Goal: Information Seeking & Learning: Learn about a topic

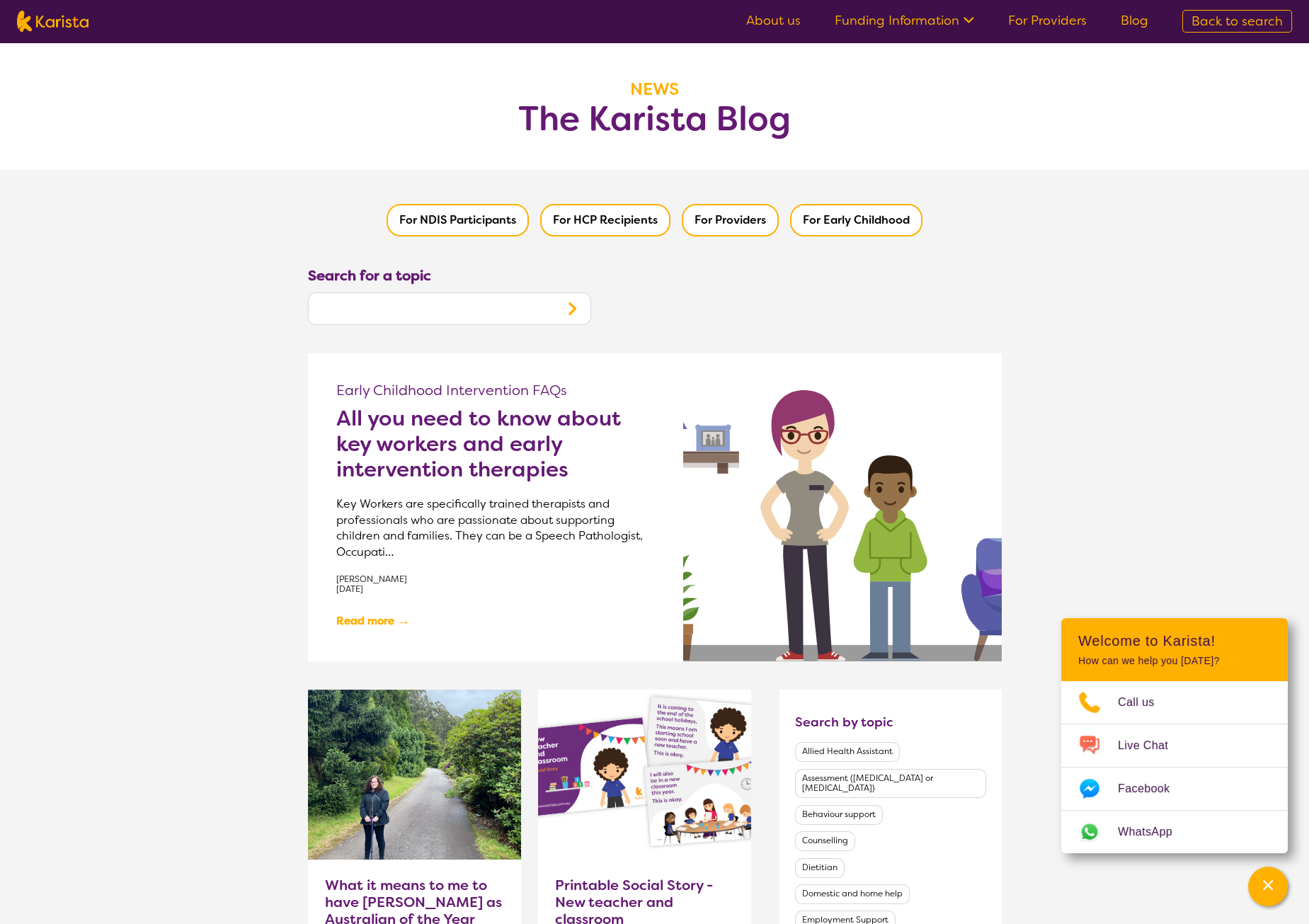
click at [501, 437] on h2 "All you need to know about key workers and early intervention therapies" at bounding box center [495, 444] width 319 height 77
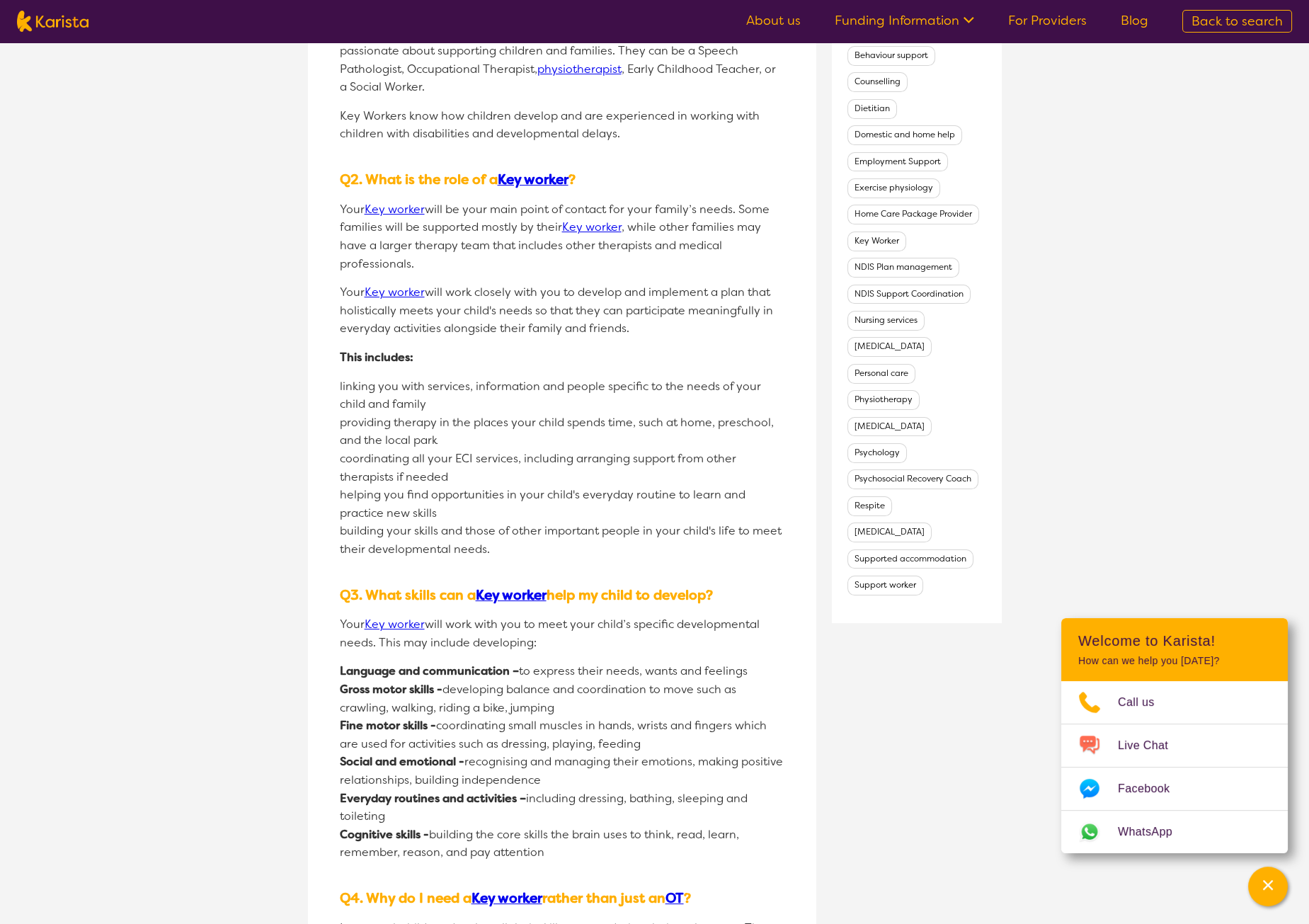
scroll to position [950, 0]
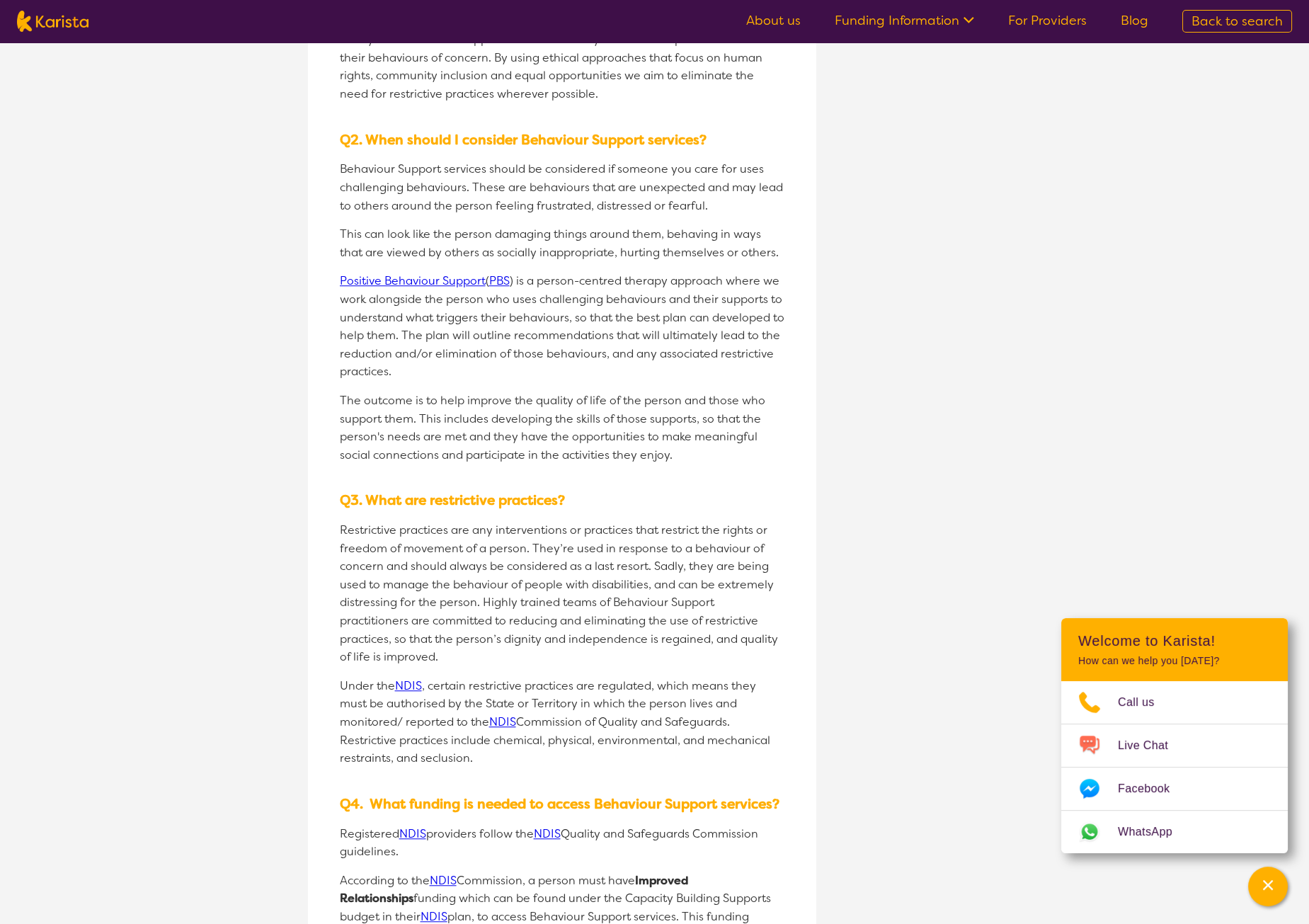
scroll to position [3039, 0]
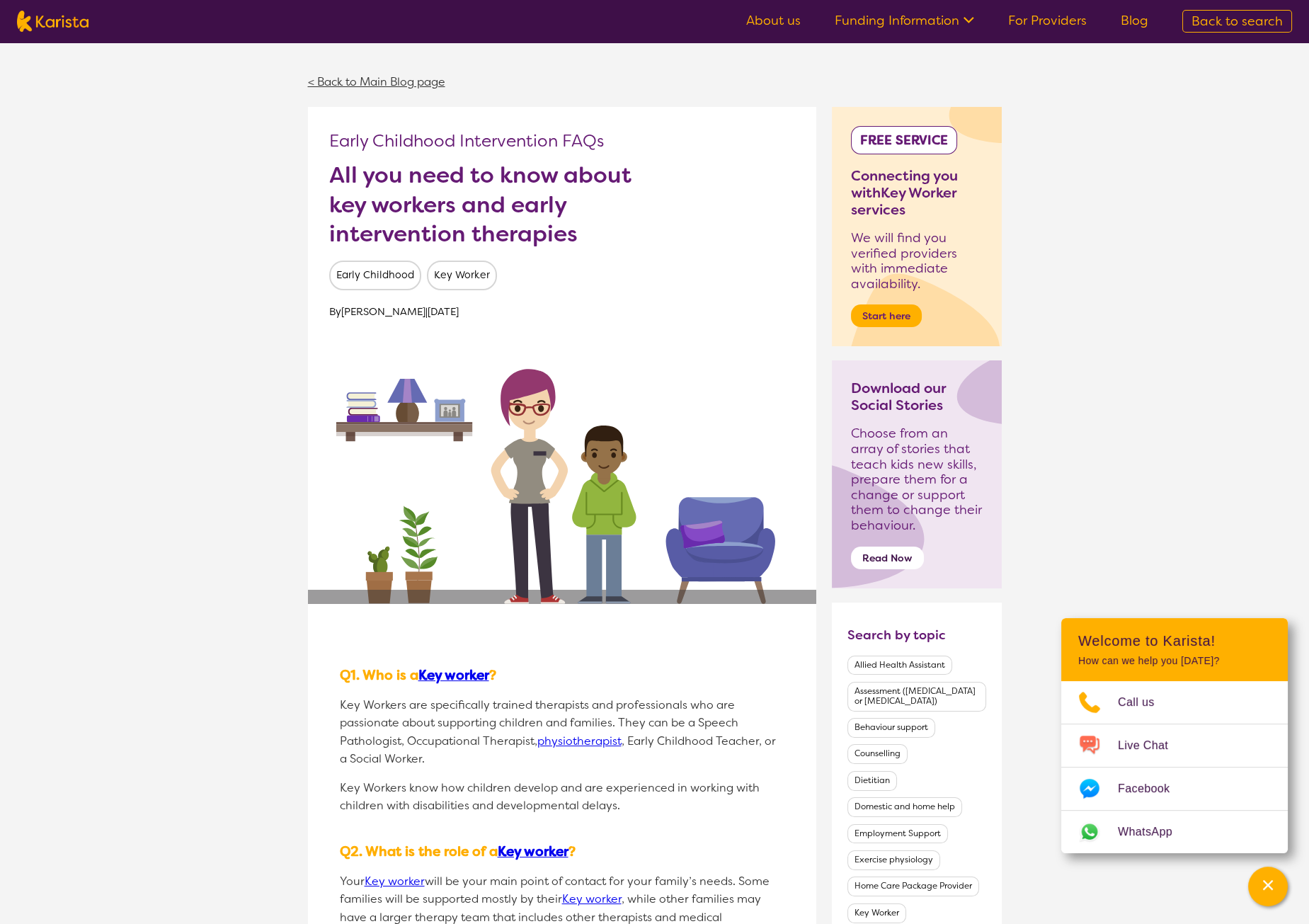
click at [351, 82] on link "< Back to Main Blog page" at bounding box center [376, 82] width 137 height 15
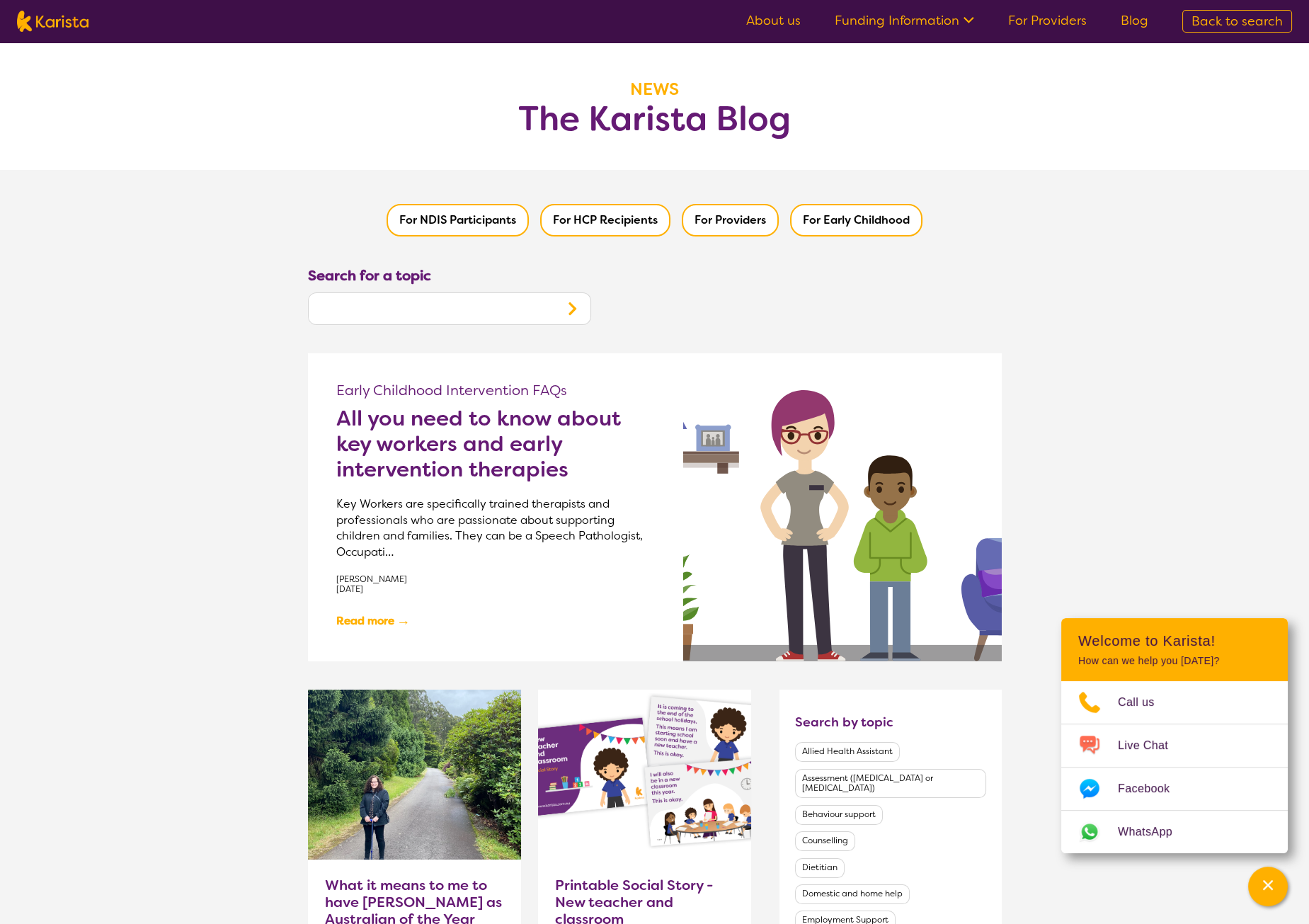
click at [478, 464] on h2 "All you need to know about key workers and early intervention therapies" at bounding box center [495, 444] width 319 height 77
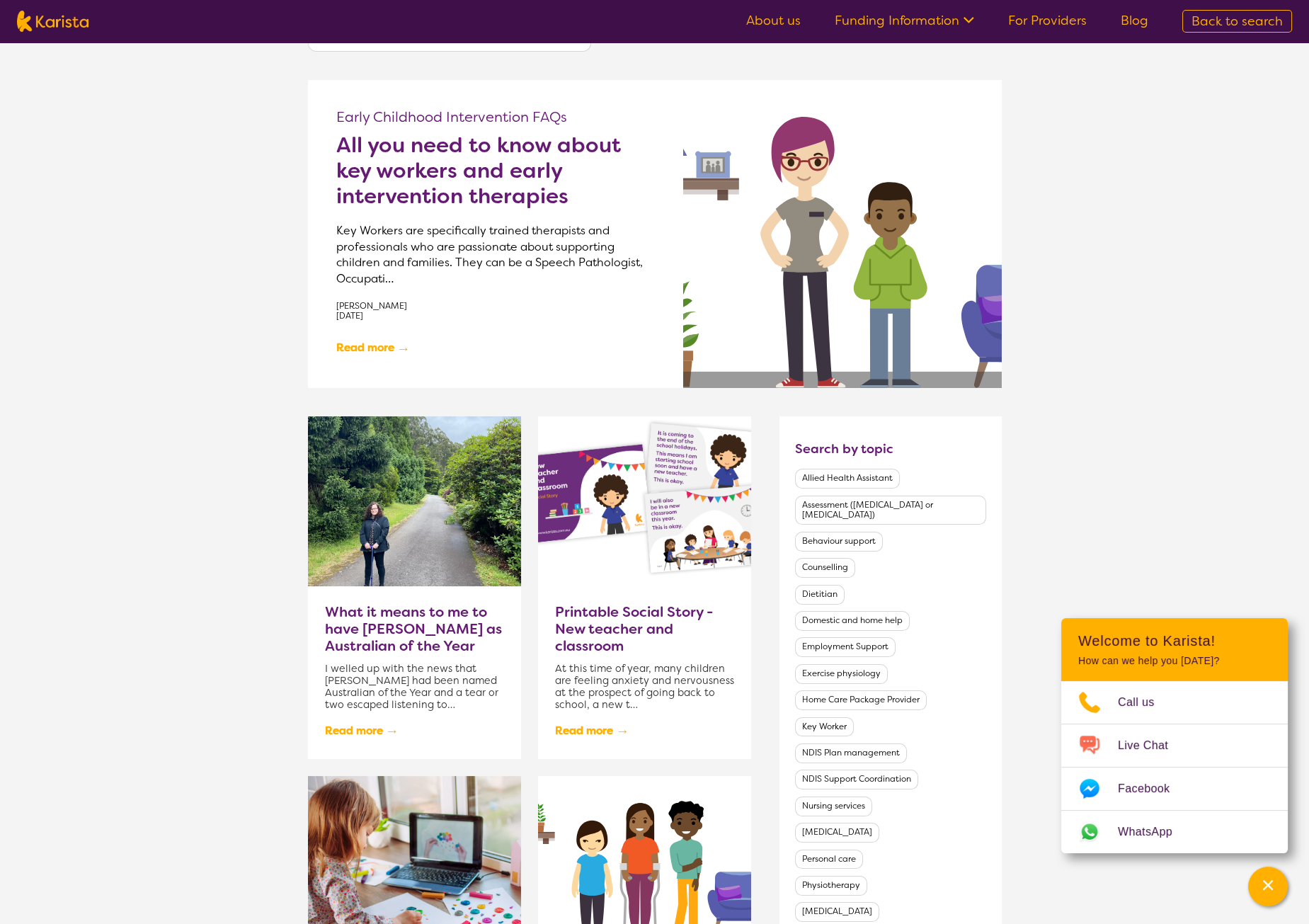
scroll to position [278, 0]
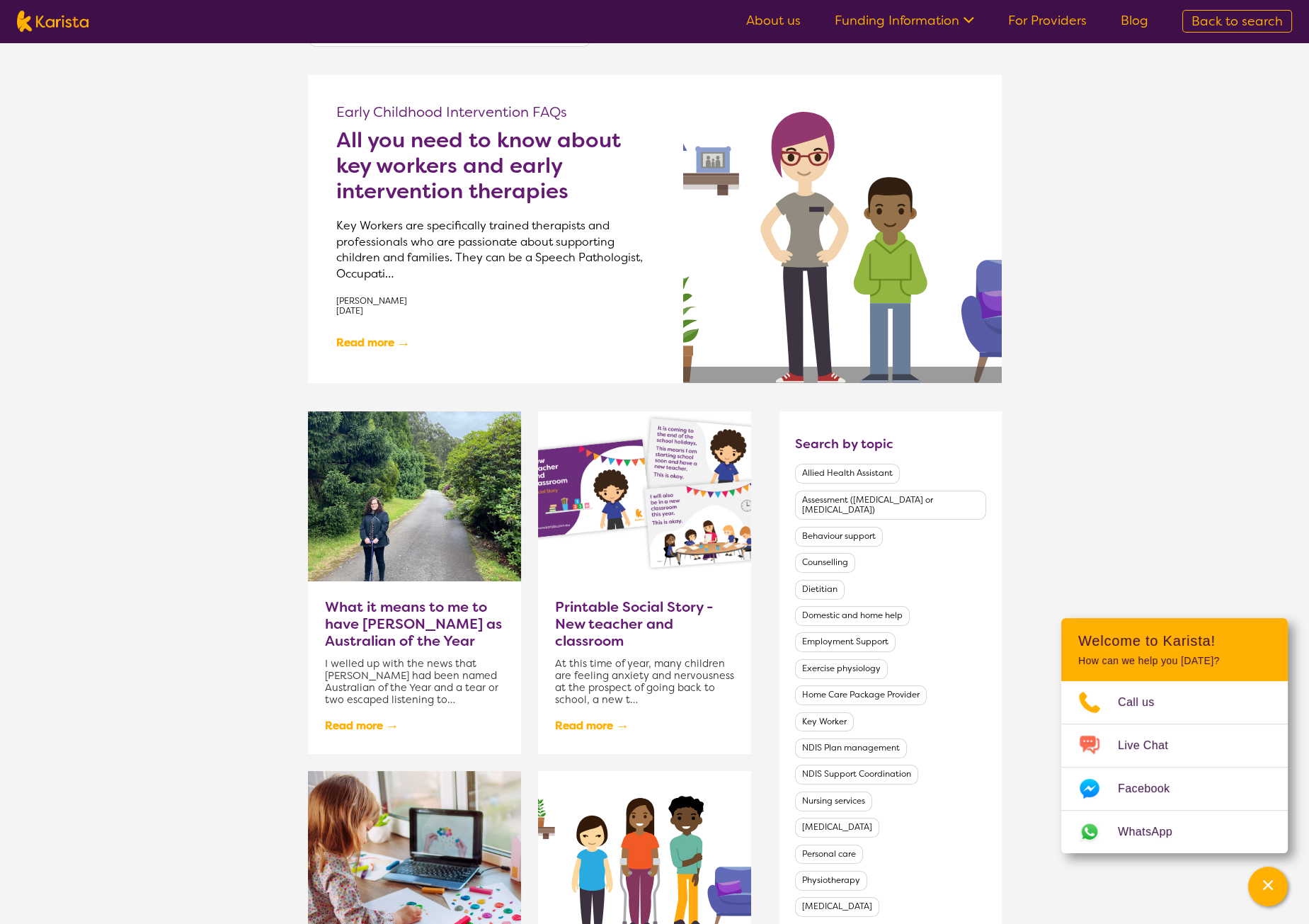
click at [371, 627] on h3 "What it means to me to have [PERSON_NAME] as Australian of the Year" at bounding box center [415, 623] width 179 height 51
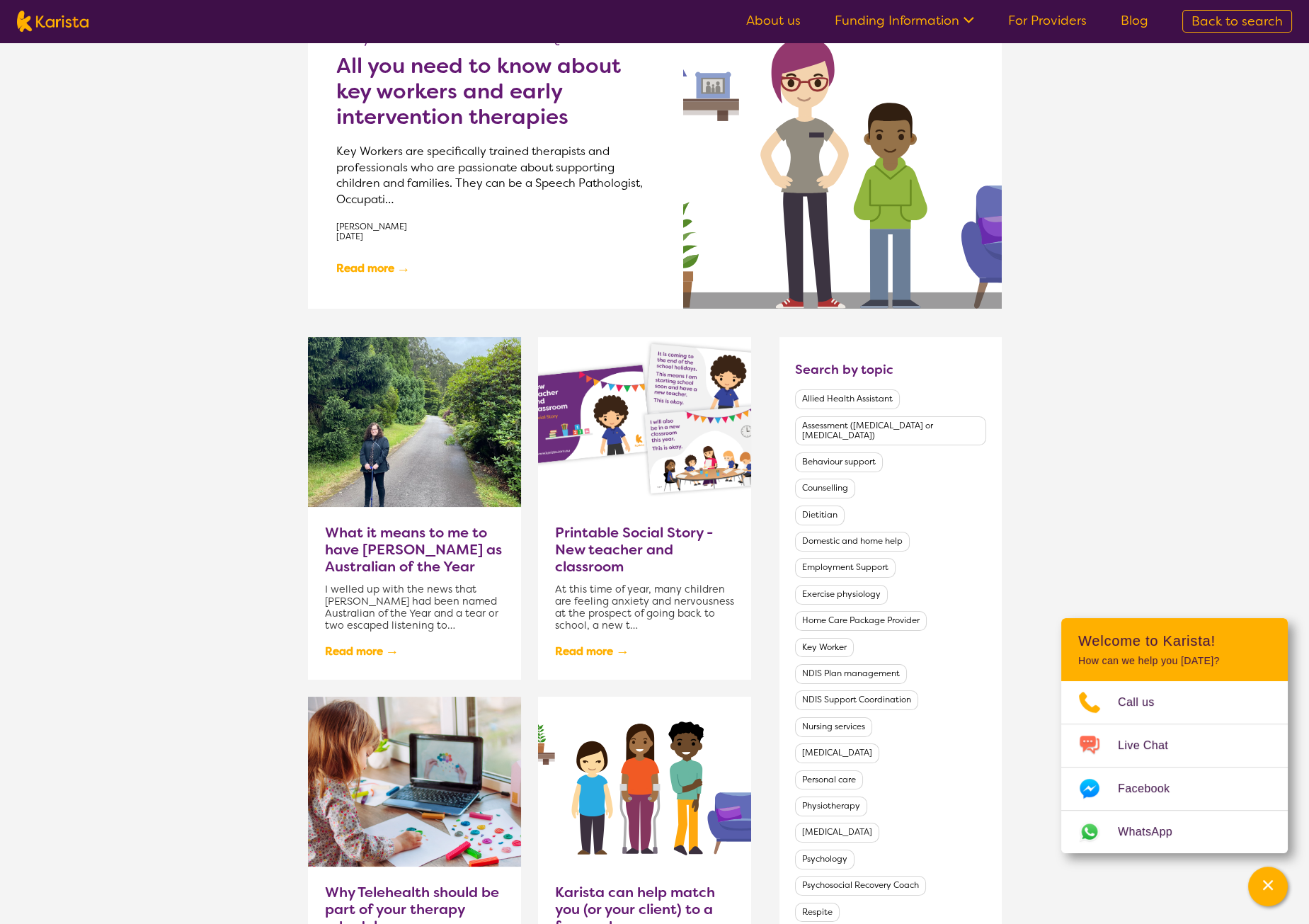
scroll to position [710, 0]
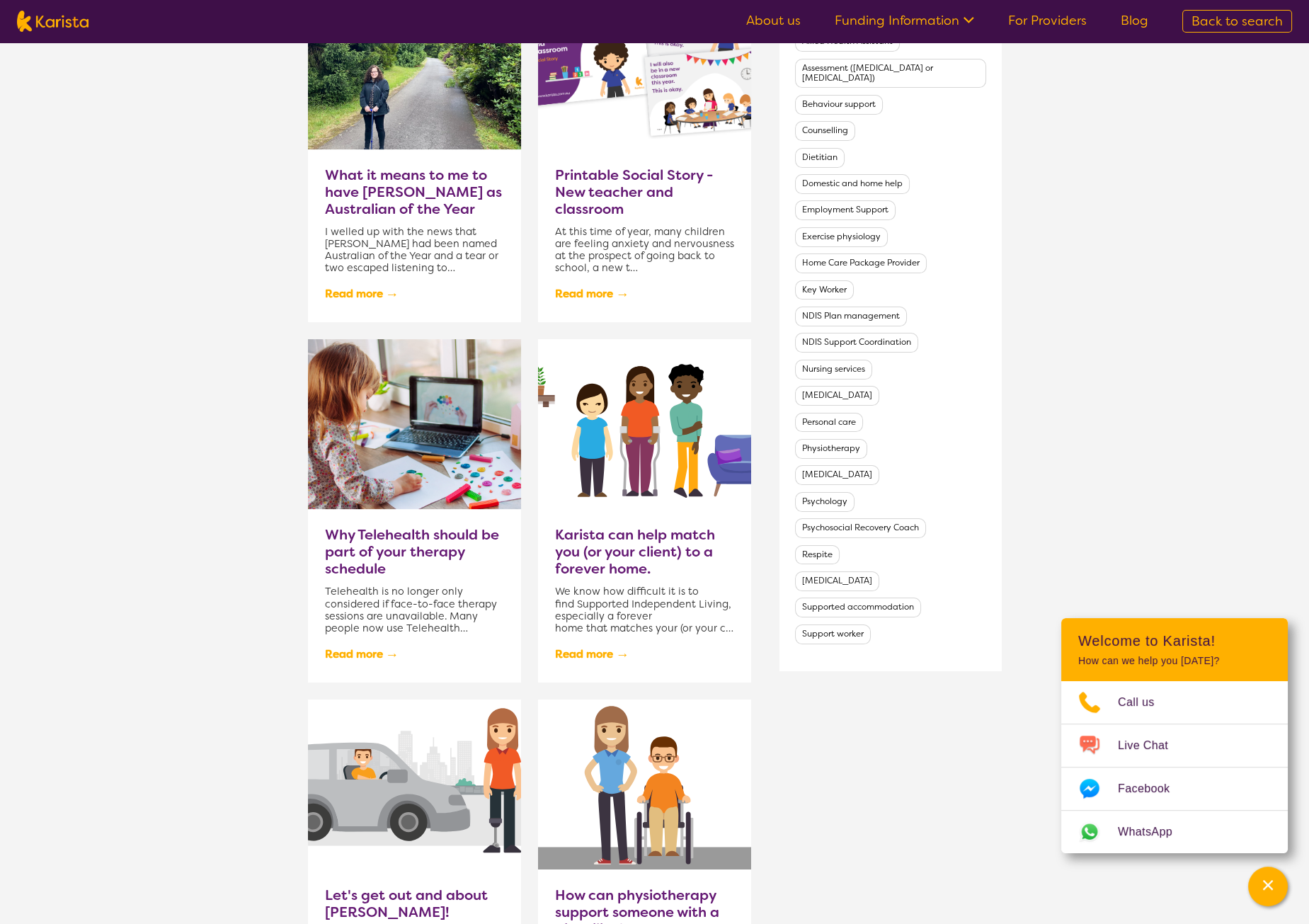
click at [619, 545] on h3 "Karista can help match you (or your client) to a forever home." at bounding box center [644, 551] width 179 height 51
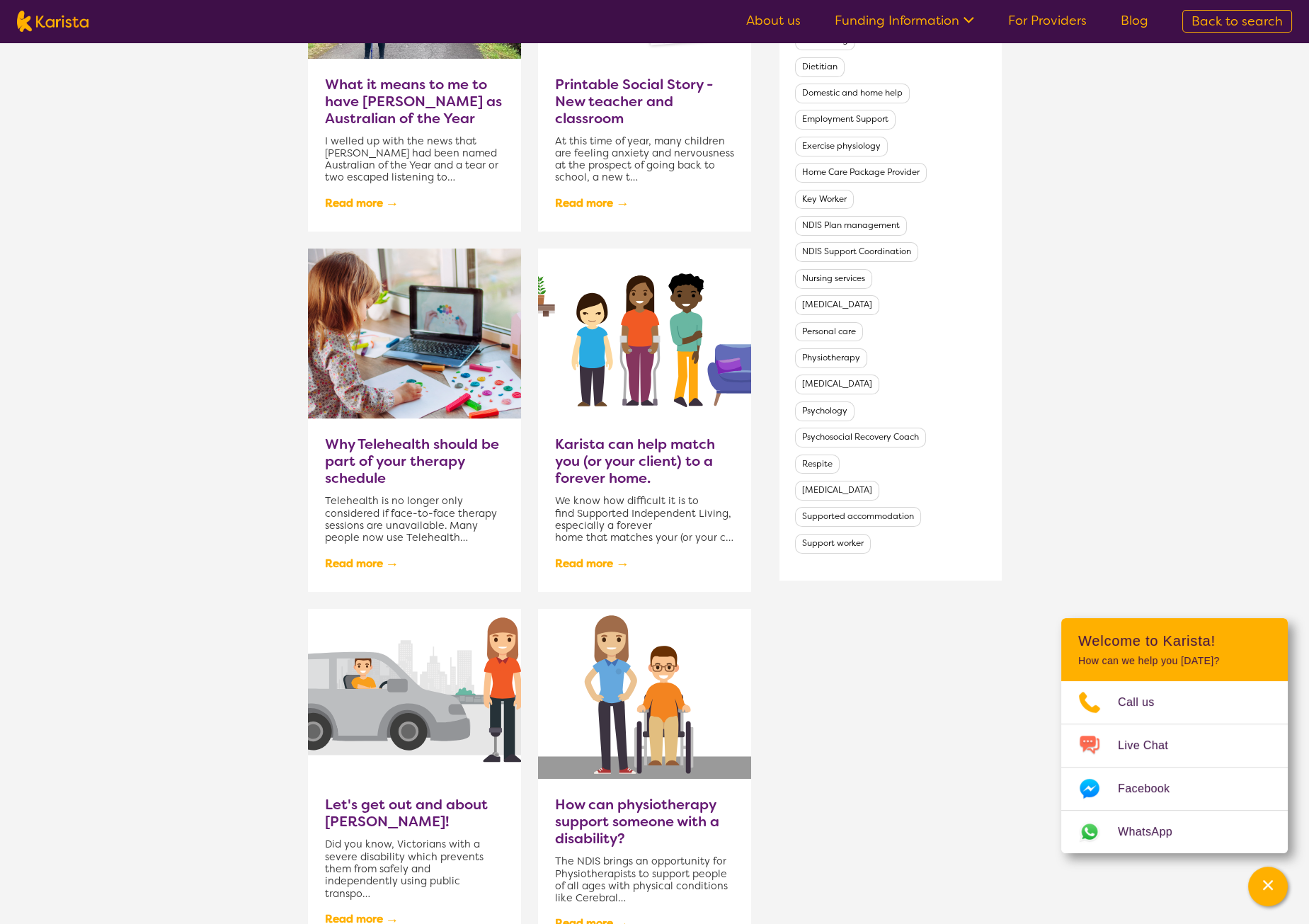
scroll to position [1078, 0]
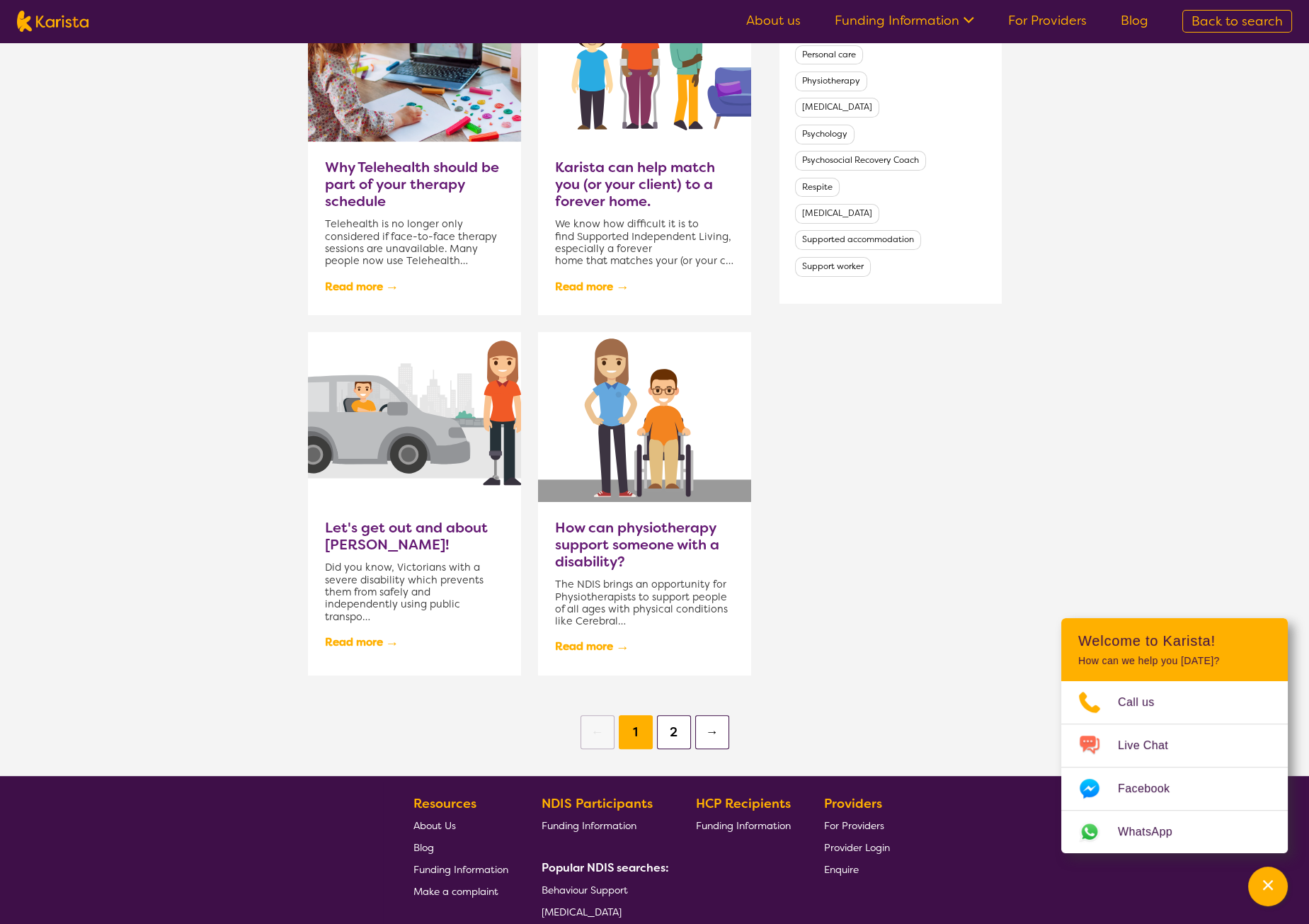
click at [655, 534] on h3 "How can physiotherapy support someone with a disability?" at bounding box center [644, 544] width 179 height 51
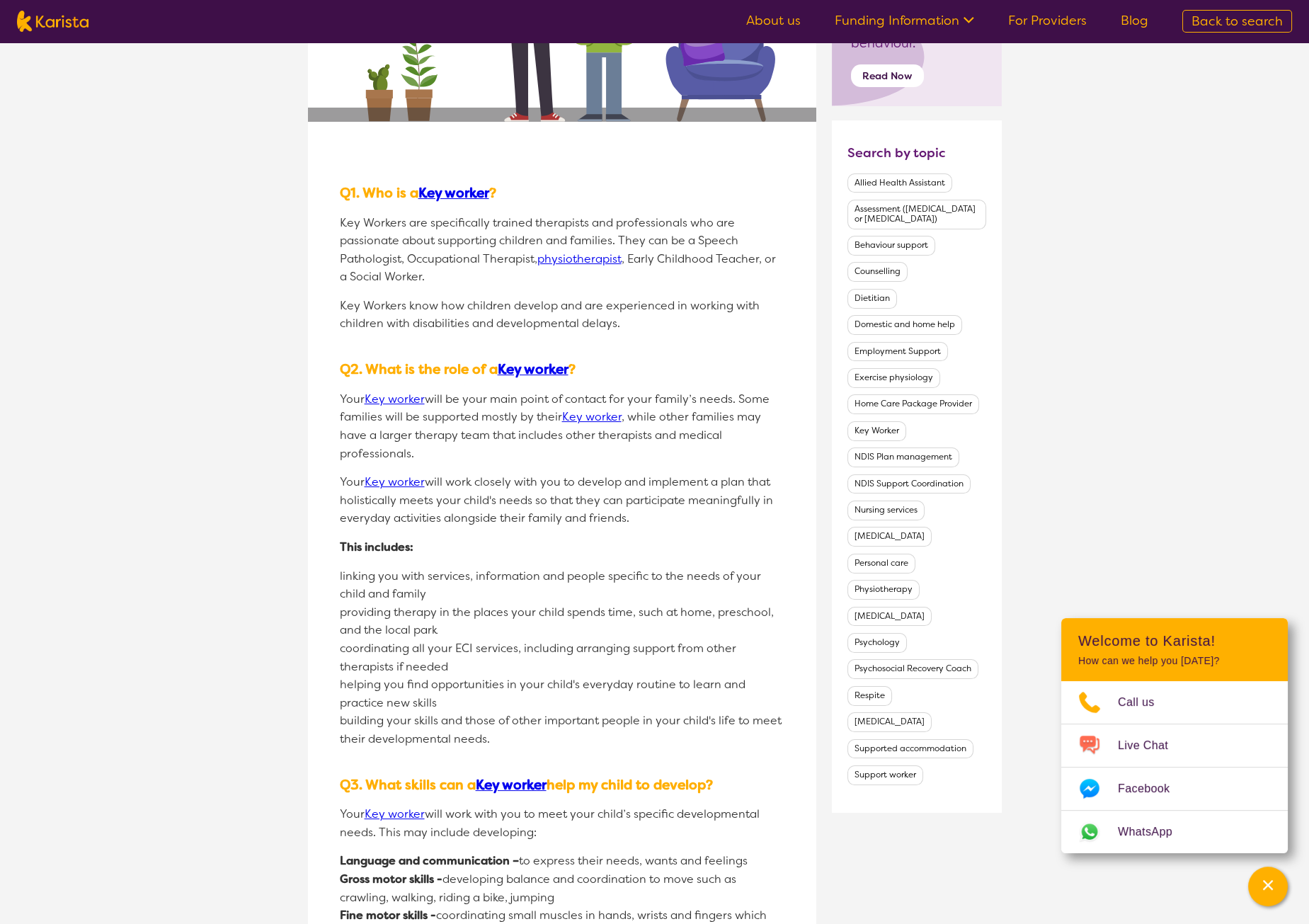
scroll to position [483, 0]
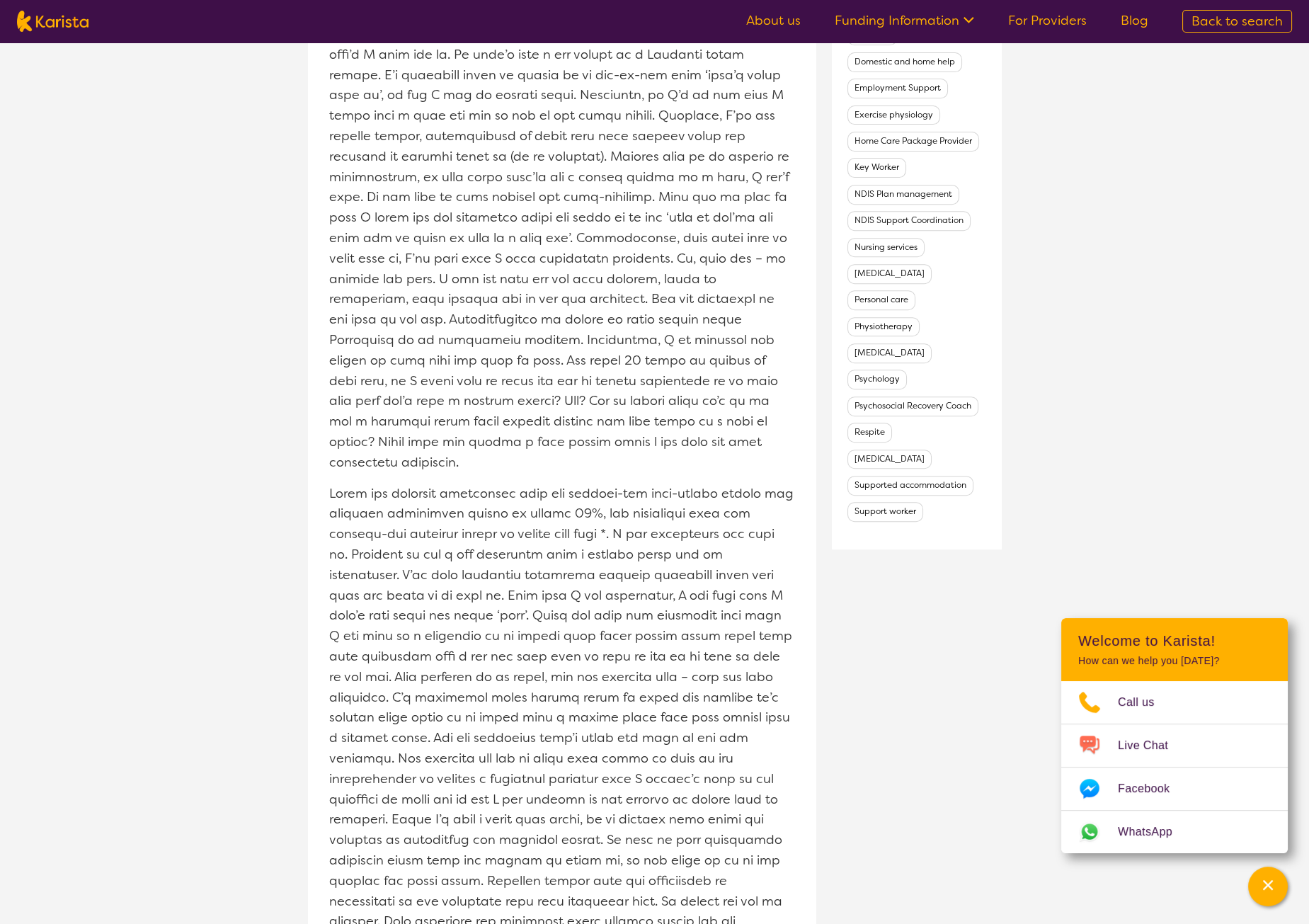
scroll to position [665, 0]
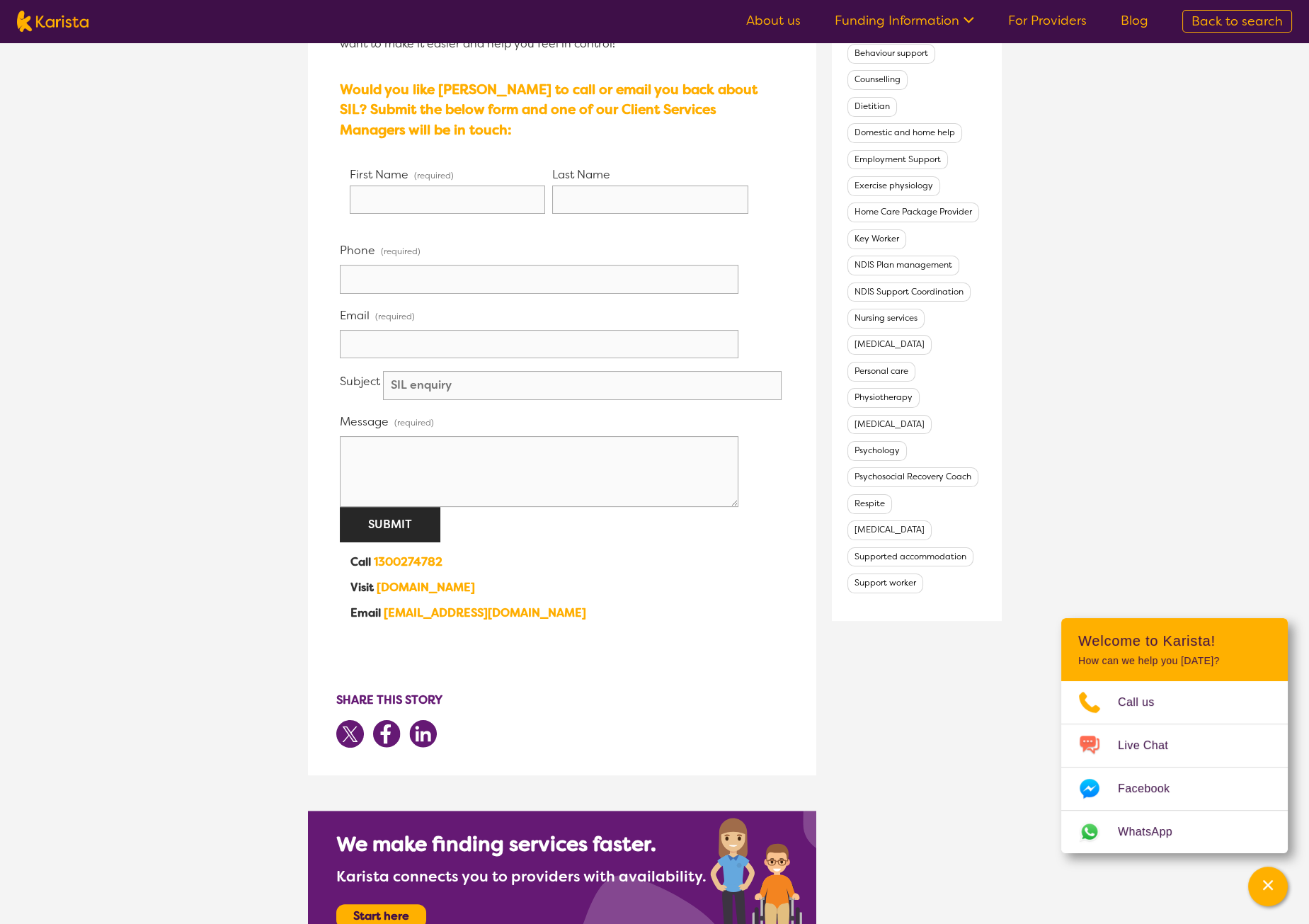
scroll to position [243, 0]
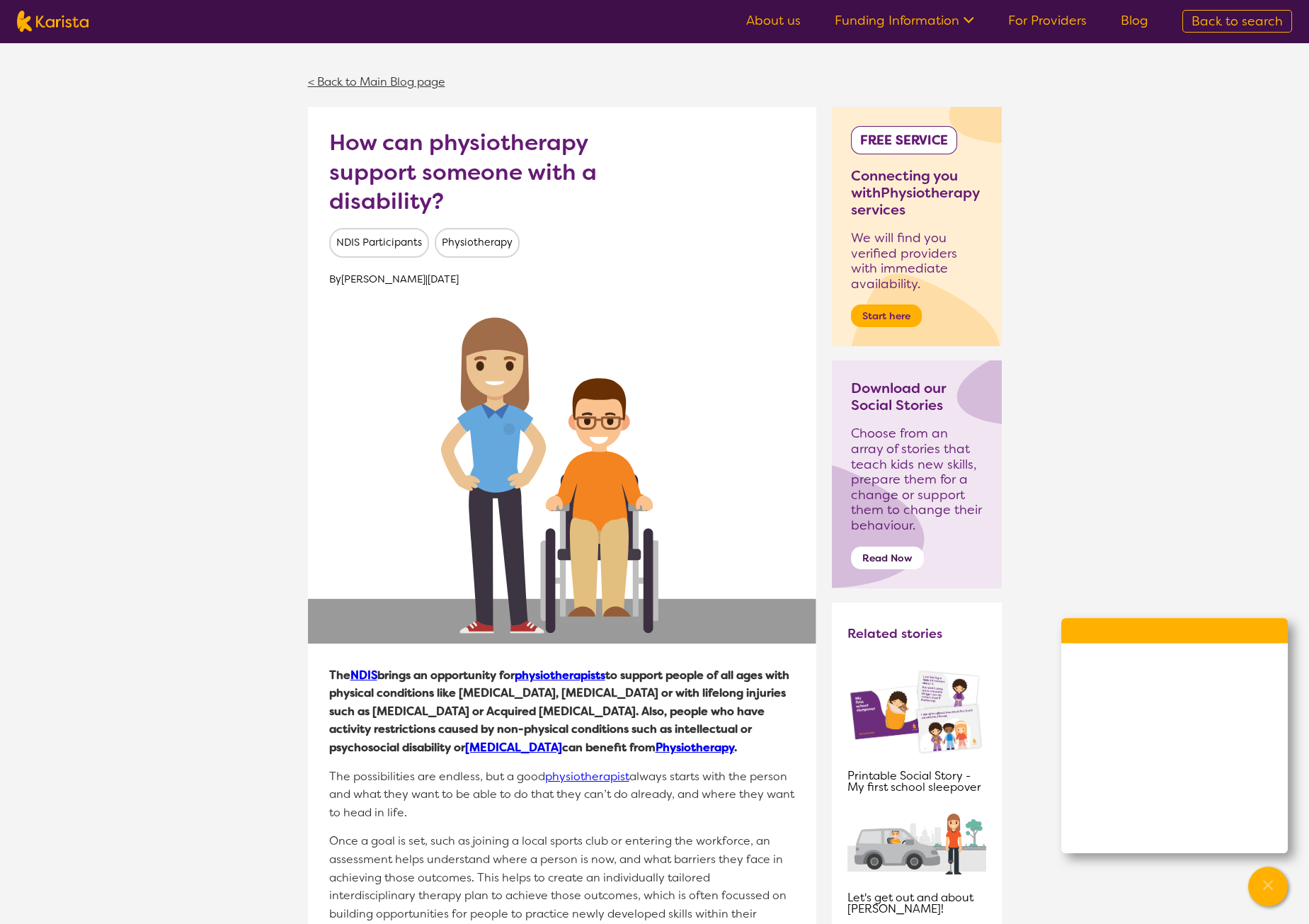
click at [326, 88] on link "< Back to Main Blog page" at bounding box center [376, 82] width 137 height 15
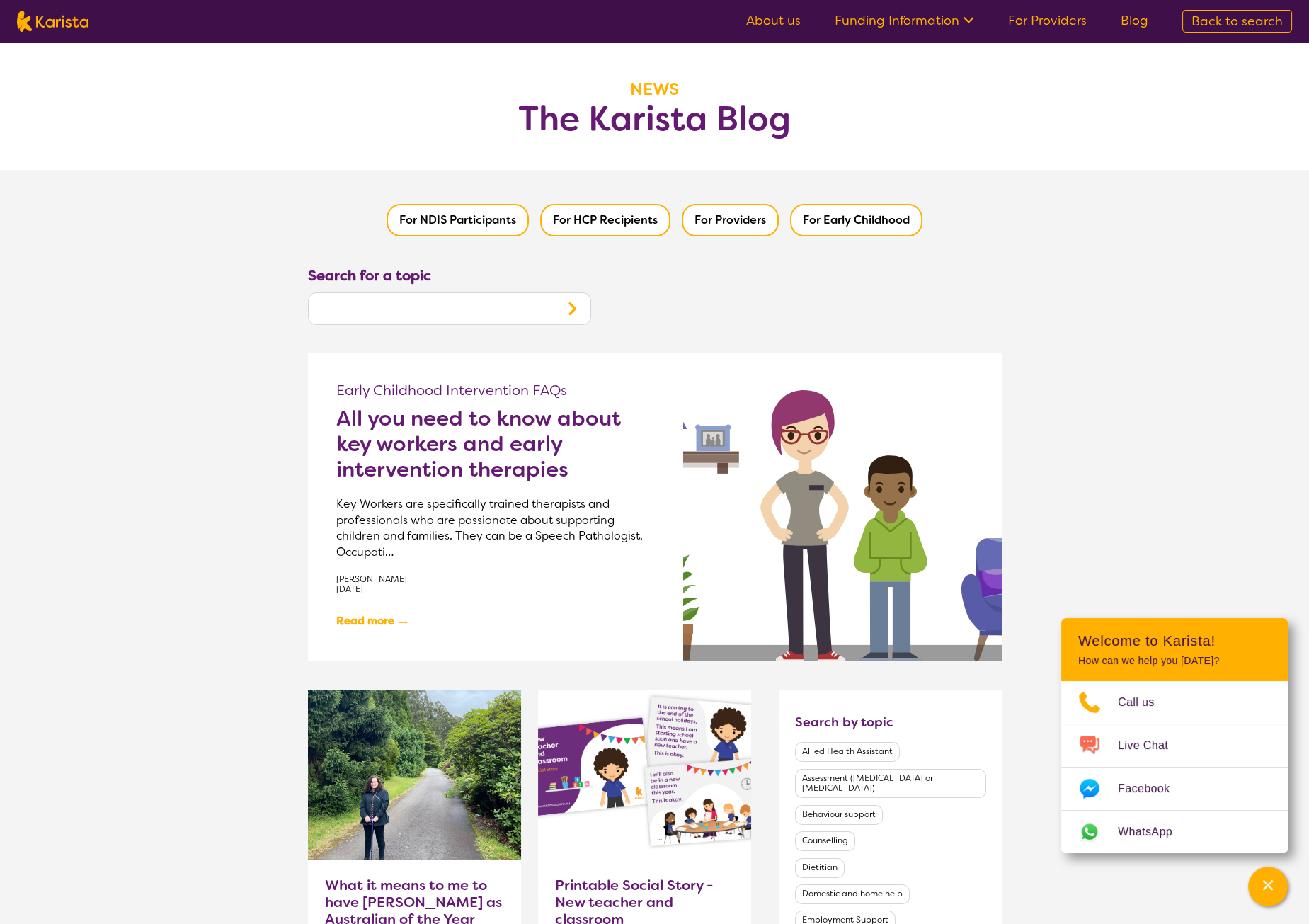
click at [495, 428] on h2 "All you need to know about key workers and early intervention therapies" at bounding box center [495, 444] width 319 height 77
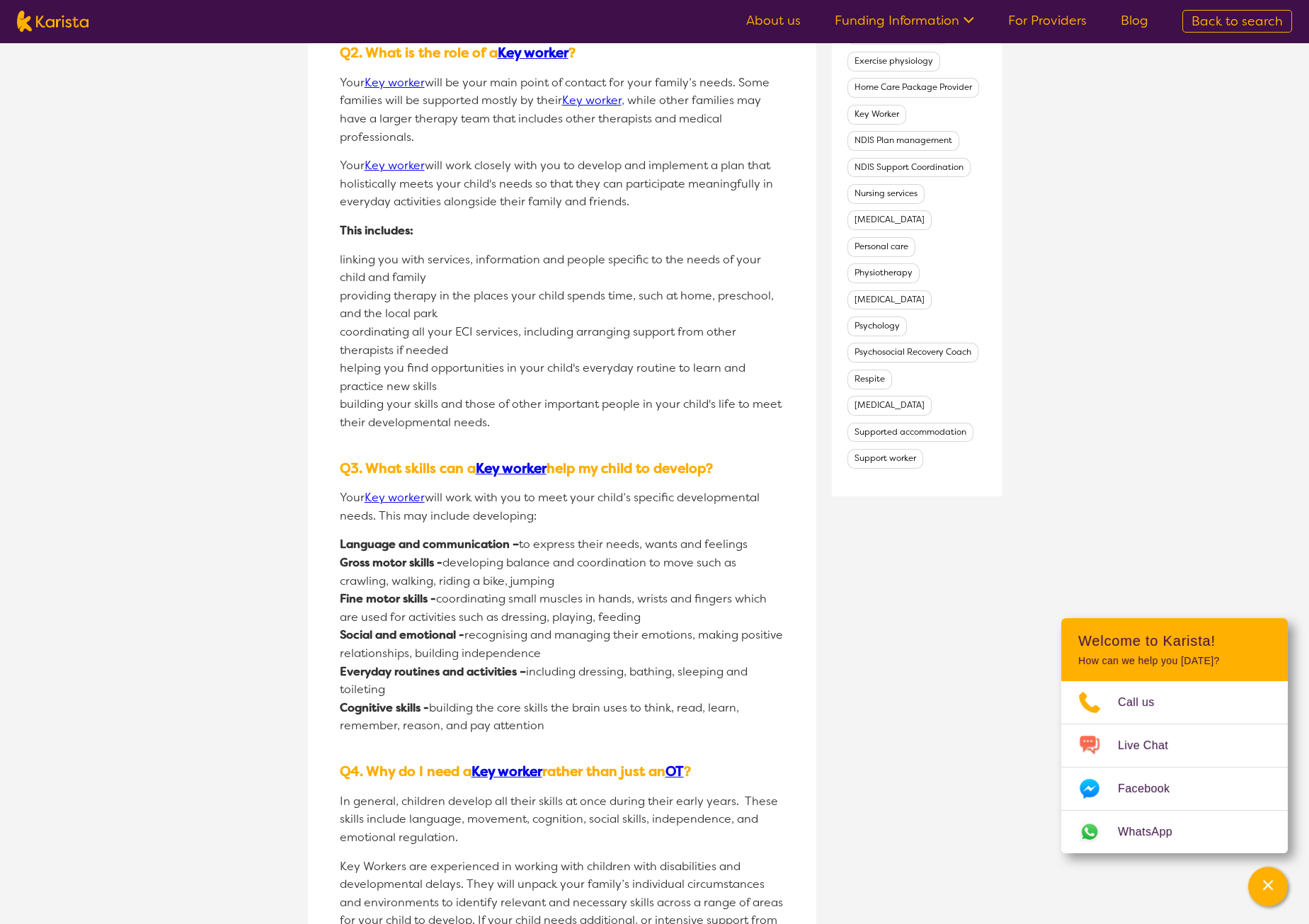
scroll to position [1247, 0]
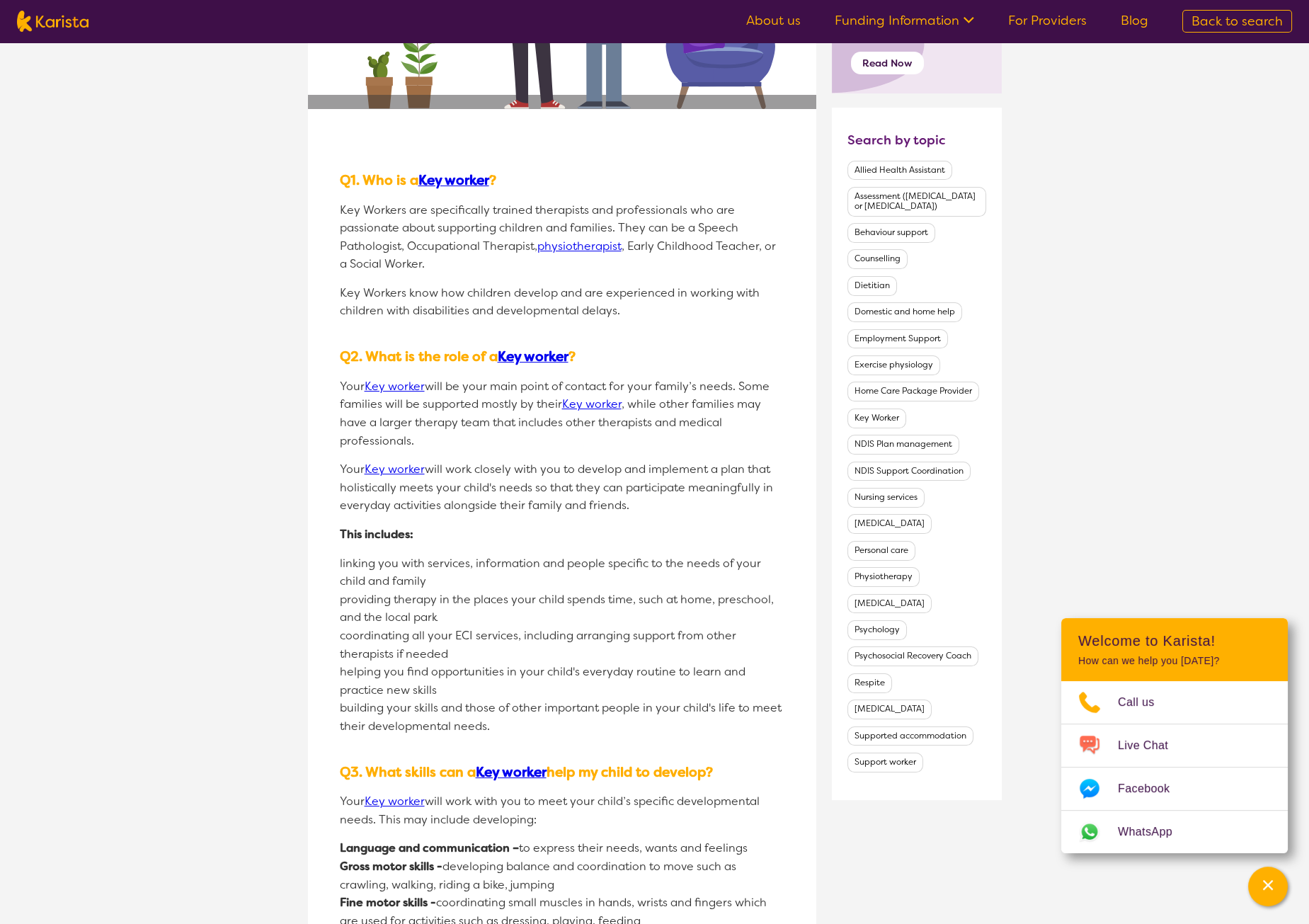
scroll to position [840, 0]
